Goal: Task Accomplishment & Management: Complete application form

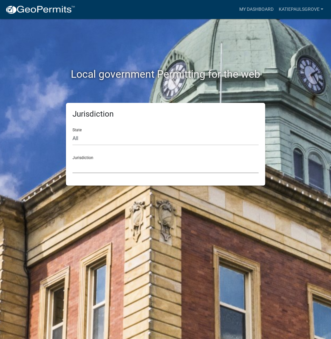
click at [91, 168] on select "[GEOGRAPHIC_DATA], [US_STATE] [GEOGRAPHIC_DATA], [US_STATE][PERSON_NAME][GEOGRA…" at bounding box center [165, 166] width 186 height 13
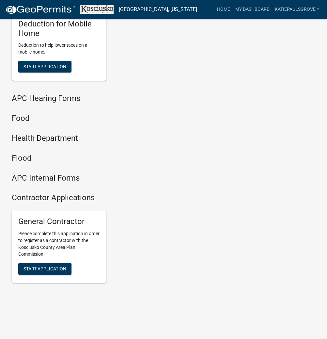
scroll to position [785, 0]
click at [37, 269] on span "Start Application" at bounding box center [45, 268] width 43 height 5
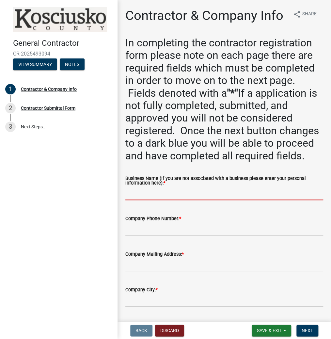
click at [145, 200] on input "Business Name (If you are not associated with a business please enter your pers…" at bounding box center [224, 193] width 198 height 13
paste input "KATIEPAULSGROVE"
click at [140, 200] on input "KATIEPAULSGROVE" at bounding box center [224, 193] width 198 height 13
type input "[PERSON_NAME]"
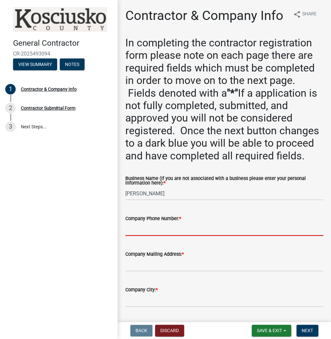
click at [135, 236] on input "Company Phone Number: *" at bounding box center [224, 228] width 198 height 13
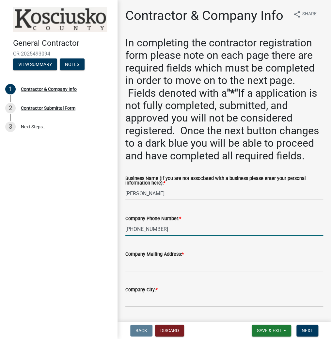
type input "[PHONE_NUMBER]"
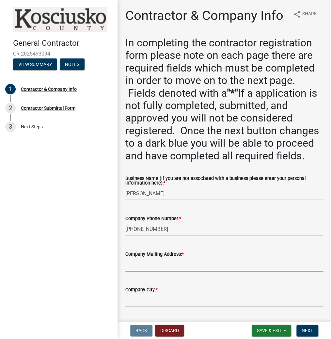
click at [136, 271] on input "Company Mailing Address: *" at bounding box center [224, 264] width 198 height 13
click at [132, 271] on input "Company Mailing Address: *" at bounding box center [224, 264] width 198 height 13
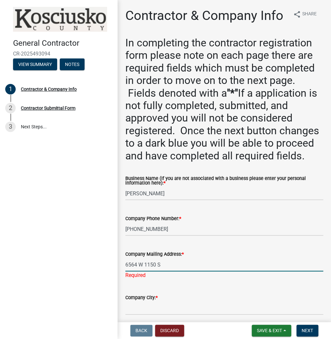
type input "6564 W 1150 S"
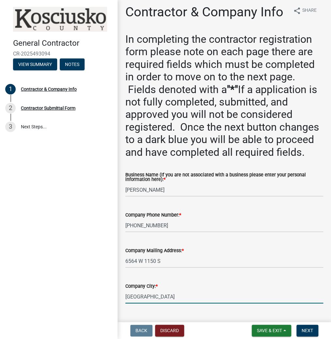
type input "[GEOGRAPHIC_DATA]"
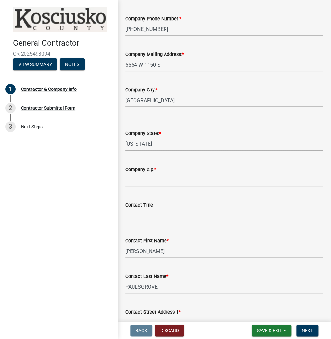
select select "IN"
type input "46982"
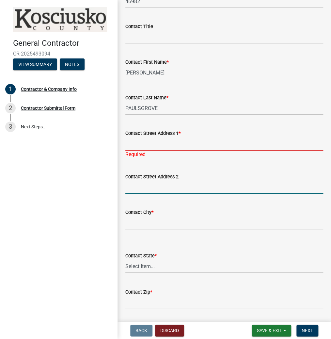
click at [128, 151] on input "Contact Street Address 1 *" at bounding box center [224, 143] width 198 height 13
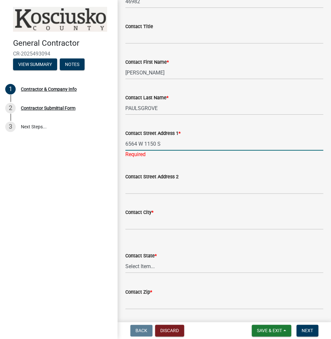
type input "6564 W 1150 S"
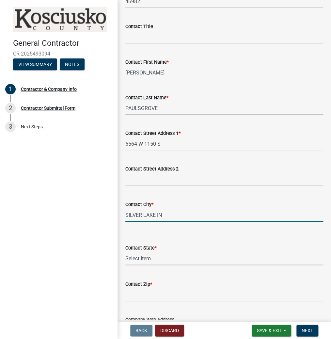
click at [179, 222] on input "SILVER LAKE IN" at bounding box center [224, 214] width 198 height 13
type input "[GEOGRAPHIC_DATA]"
select select "IN"
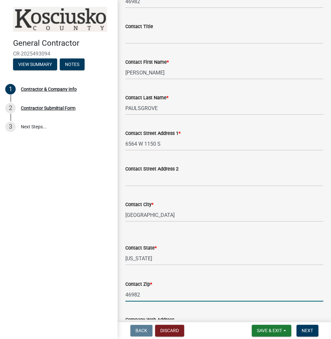
type input "46982"
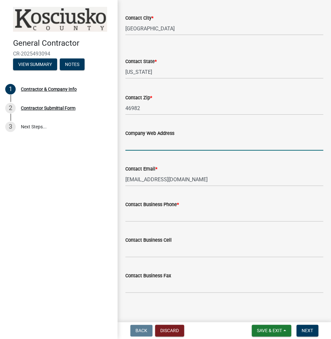
scroll to position [585, 0]
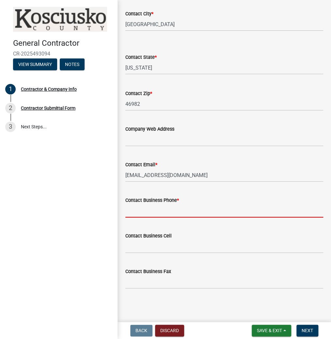
click at [155, 211] on input "Contact Business Phone *" at bounding box center [224, 210] width 198 height 13
type input "[PHONE_NUMBER]"
click at [310, 328] on span "Next" at bounding box center [307, 330] width 11 height 5
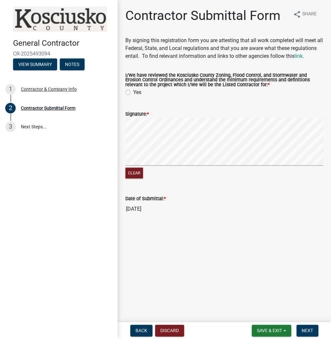
click at [133, 96] on label "Yes" at bounding box center [137, 92] width 8 height 8
click at [133, 93] on input "Yes" at bounding box center [135, 90] width 4 height 4
radio input "true"
click at [308, 328] on span "Next" at bounding box center [307, 330] width 11 height 5
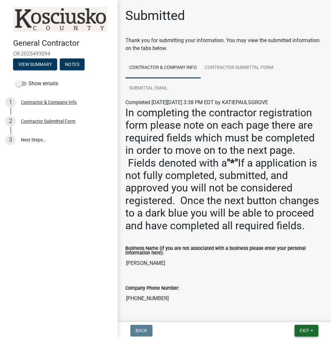
click at [310, 327] on button "Exit" at bounding box center [307, 331] width 24 height 12
click at [303, 318] on button "Save & Exit" at bounding box center [292, 314] width 52 height 16
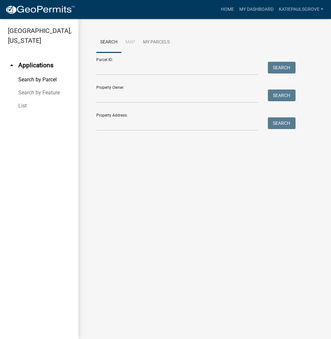
click at [296, 2] on nav "Toggle drawer menu more_horiz Home My Dashboard KATIEPAULSGROVE Account Contrac…" at bounding box center [165, 9] width 331 height 19
click at [291, 14] on link "KATIEPAULSGROVE" at bounding box center [301, 9] width 50 height 12
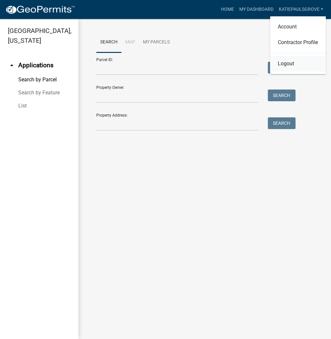
click at [286, 58] on link "Logout" at bounding box center [298, 64] width 56 height 16
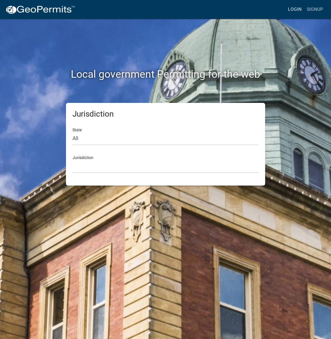
click at [296, 8] on link "Login" at bounding box center [294, 9] width 19 height 12
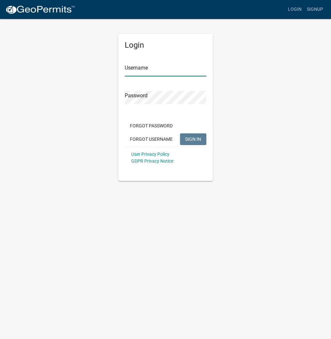
click at [142, 69] on input "Username" at bounding box center [166, 69] width 82 height 13
type input "kosplanning"
click at [180, 133] on button "SIGN IN" at bounding box center [193, 139] width 26 height 12
